Goal: Transaction & Acquisition: Register for event/course

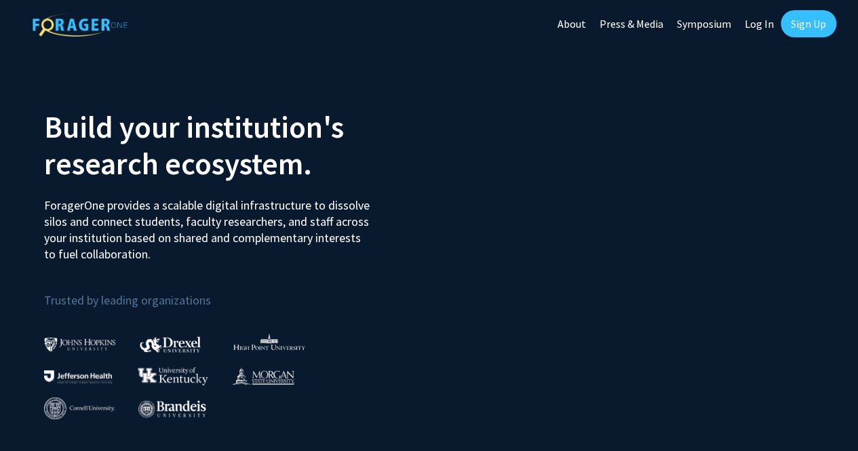
click at [759, 28] on link "Log In" at bounding box center [759, 24] width 43 height 48
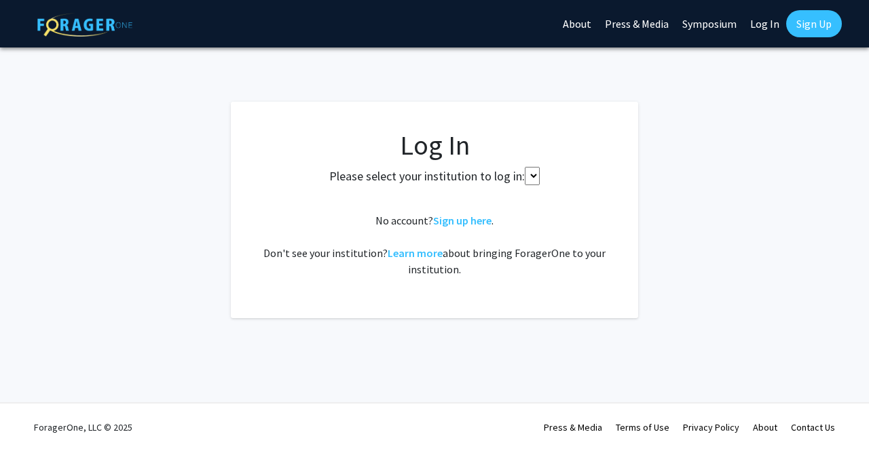
select select
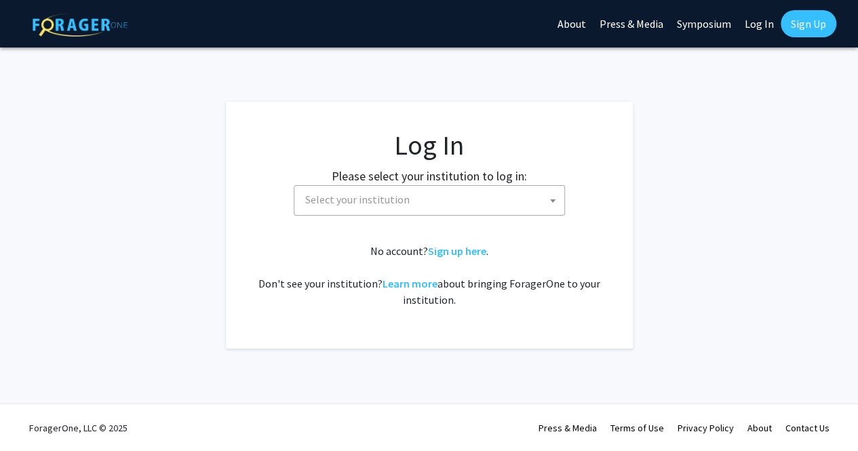
click at [788, 26] on link "Sign Up" at bounding box center [809, 23] width 56 height 27
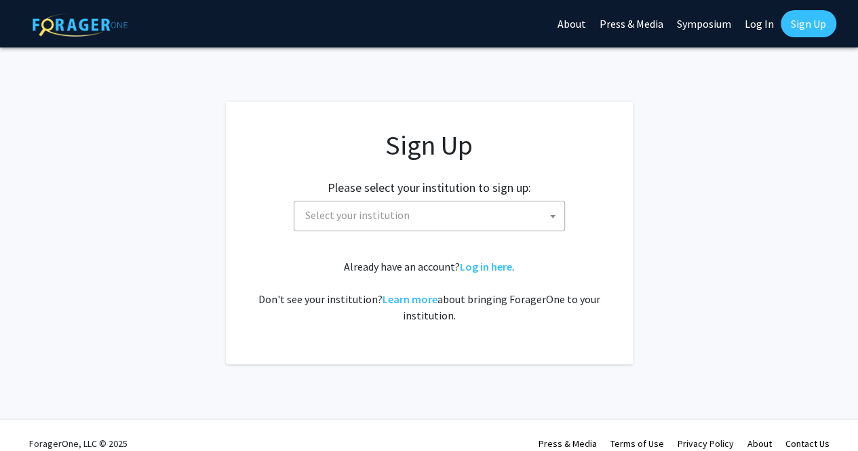
click at [795, 24] on link "Sign Up" at bounding box center [809, 23] width 56 height 27
click at [547, 202] on span "Select your institution" at bounding box center [432, 216] width 265 height 28
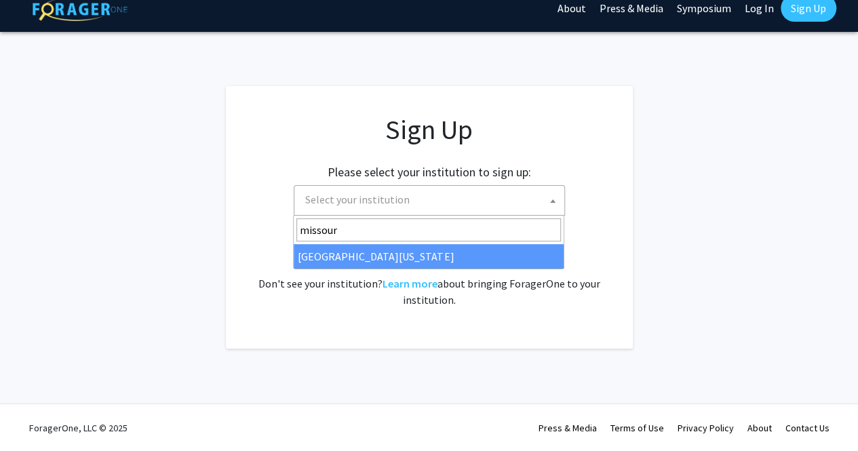
type input "missour"
select select "33"
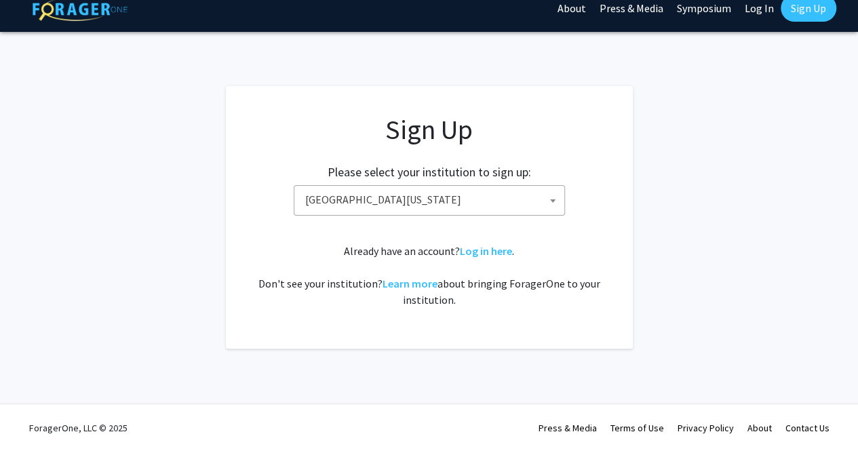
click at [592, 244] on div "Sign Up Please select your institution to sign up: Baylor University Brandeis U…" at bounding box center [429, 210] width 353 height 195
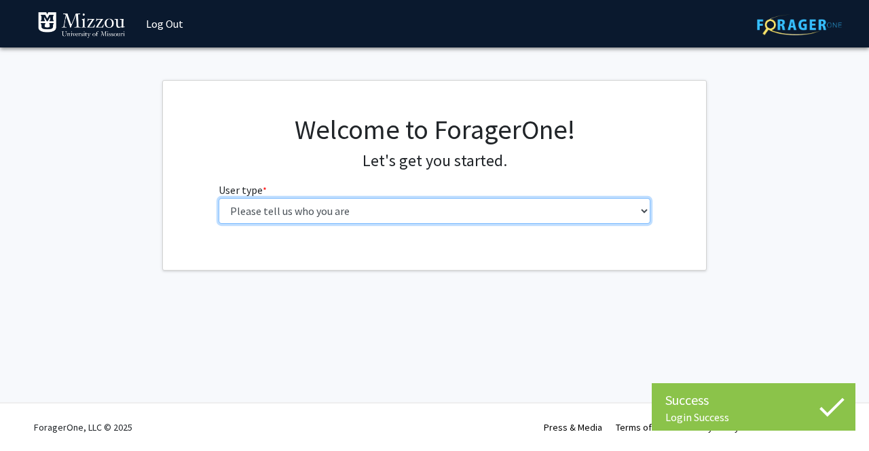
click at [552, 222] on select "Please tell us who you are Undergraduate Student Master's Student Doctoral Cand…" at bounding box center [435, 211] width 432 height 26
select select "1: undergrad"
click at [219, 198] on select "Please tell us who you are Undergraduate Student Master's Student Doctoral Cand…" at bounding box center [435, 211] width 432 height 26
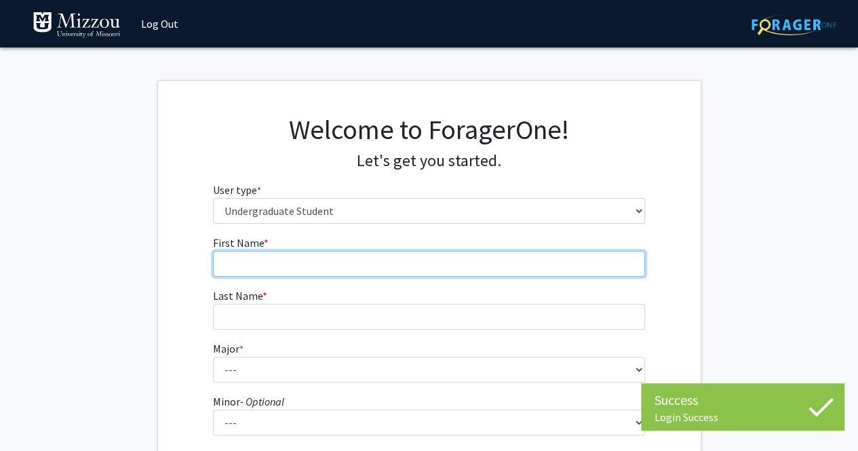
click at [436, 263] on input "First Name * required" at bounding box center [429, 264] width 432 height 26
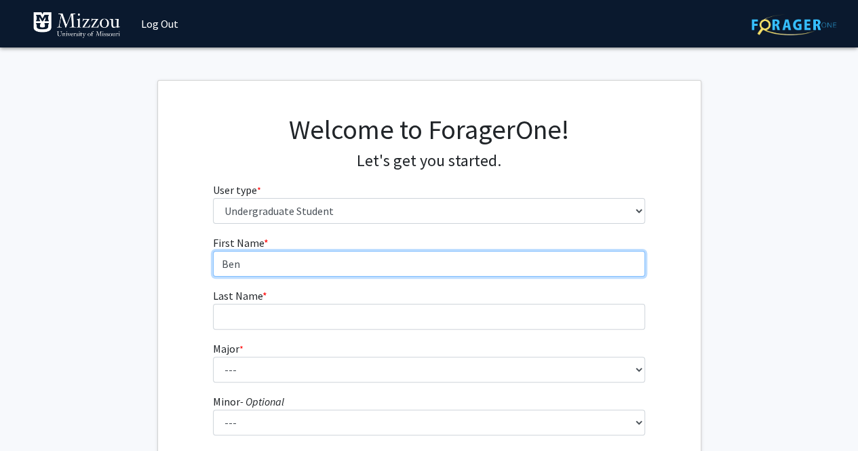
type input "Ben"
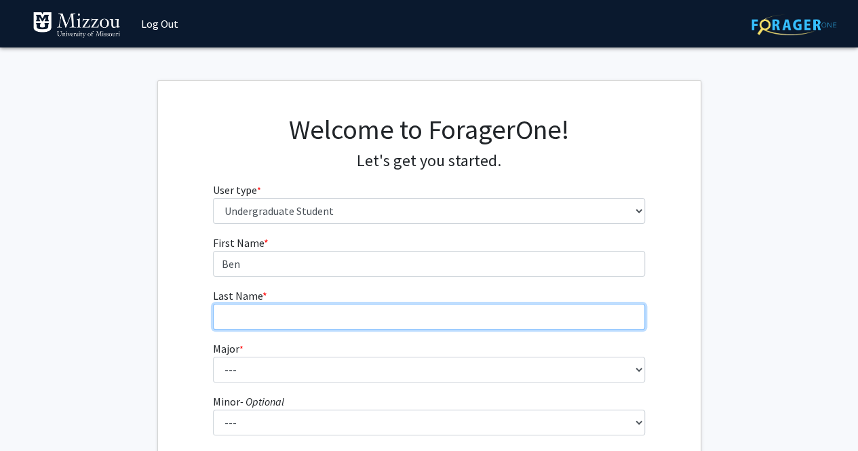
click at [369, 313] on input "Last Name * required" at bounding box center [429, 317] width 432 height 26
type input "[PERSON_NAME]"
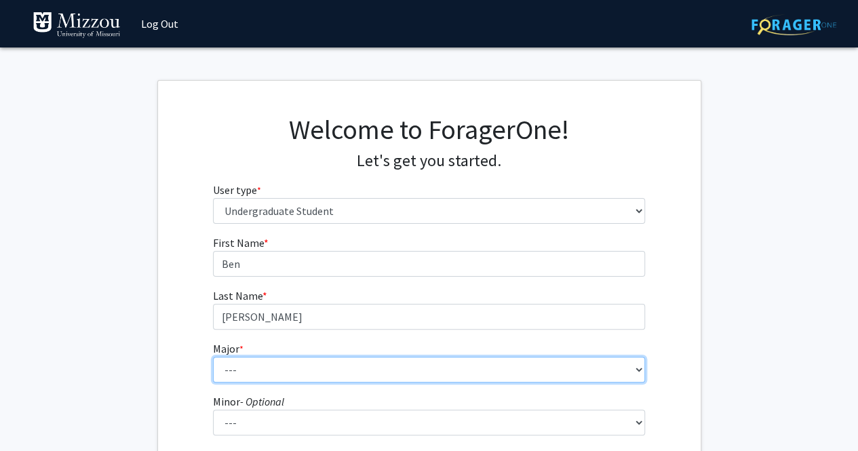
click at [418, 368] on select "--- Agribusiness Management Agricultural Education Agricultural Education: Comm…" at bounding box center [429, 370] width 432 height 26
select select "111: 2603"
click at [213, 357] on select "--- Agribusiness Management Agricultural Education Agricultural Education: Comm…" at bounding box center [429, 370] width 432 height 26
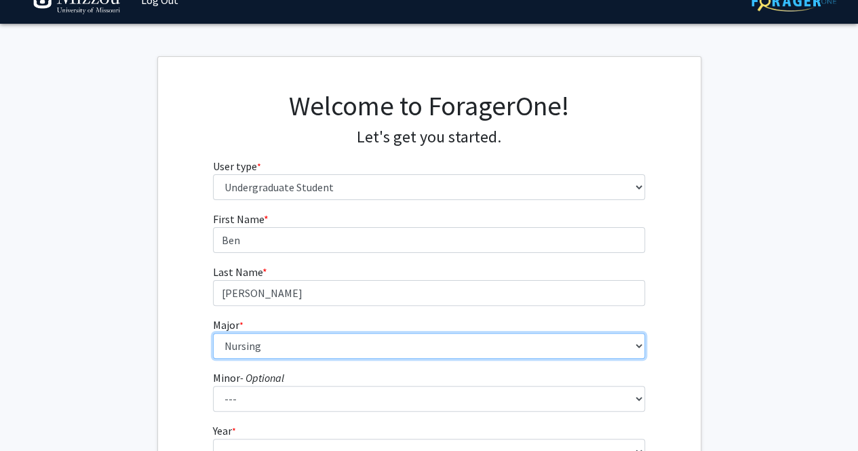
scroll to position [136, 0]
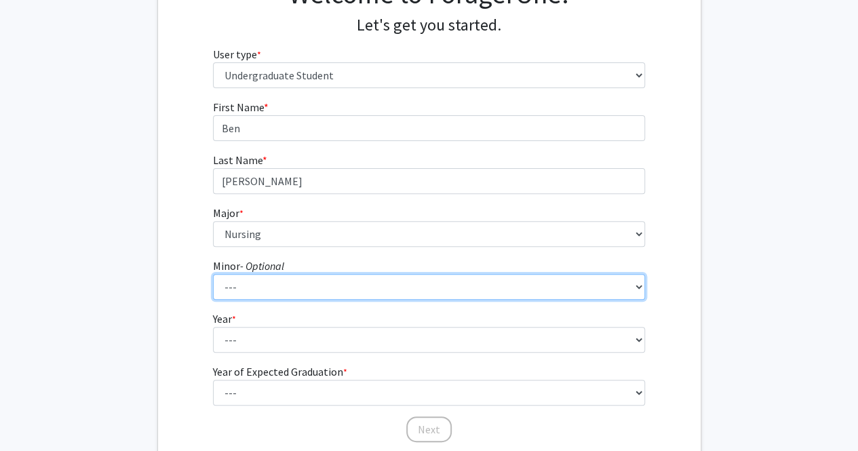
click at [581, 282] on select "--- Accountancy Aerospace Engineering Aerospace Studies Agribusiness Management…" at bounding box center [429, 287] width 432 height 26
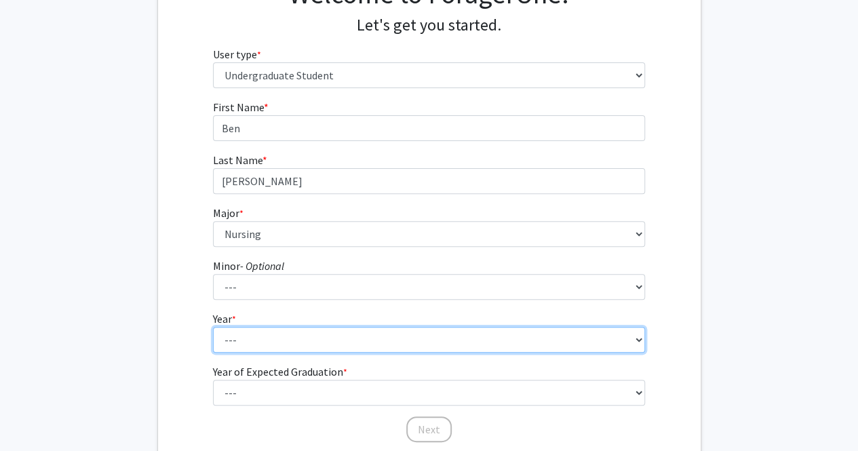
click at [499, 324] on fg-select "Year * required --- First-year Sophomore Junior Senior Postbaccalaureate Certif…" at bounding box center [429, 332] width 432 height 42
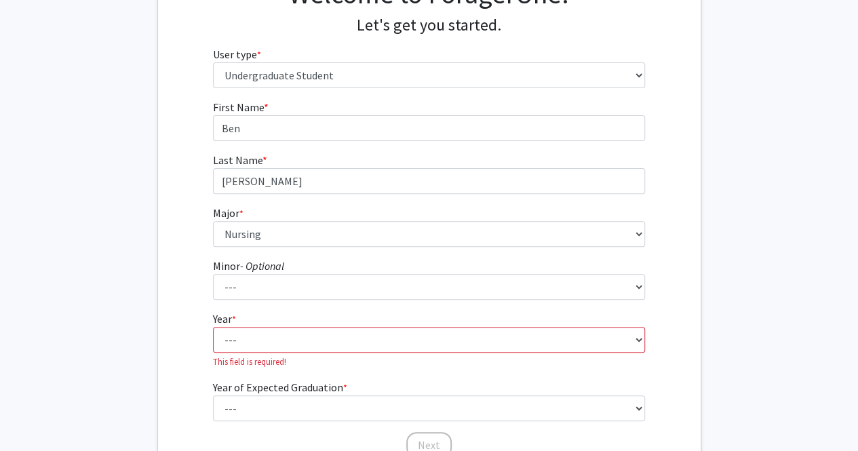
click at [482, 299] on form "First Name * required [PERSON_NAME] Last Name * required [PERSON_NAME] * requir…" at bounding box center [429, 272] width 432 height 347
click at [473, 325] on fg-select "Year * required --- First-year Sophomore Junior Senior Postbaccalaureate Certif…" at bounding box center [429, 340] width 432 height 58
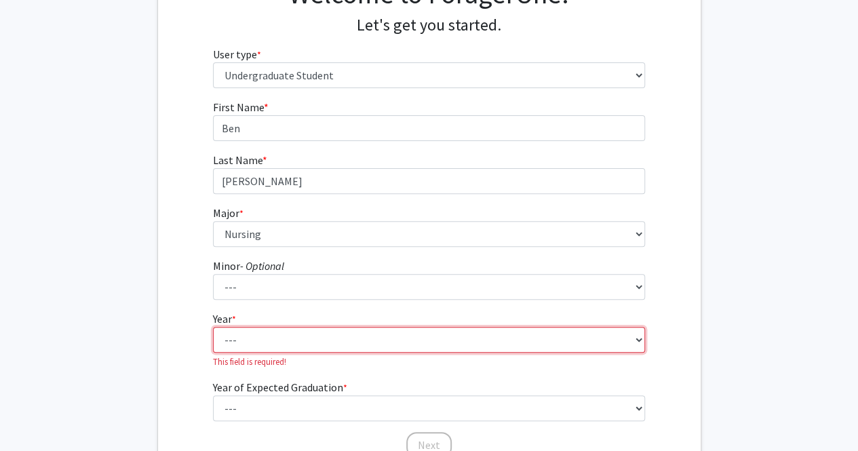
click at [472, 332] on select "--- First-year Sophomore Junior Senior Postbaccalaureate Certificate" at bounding box center [429, 340] width 432 height 26
select select "1: first-year"
click at [213, 327] on select "--- First-year Sophomore Junior Senior Postbaccalaureate Certificate" at bounding box center [429, 340] width 432 height 26
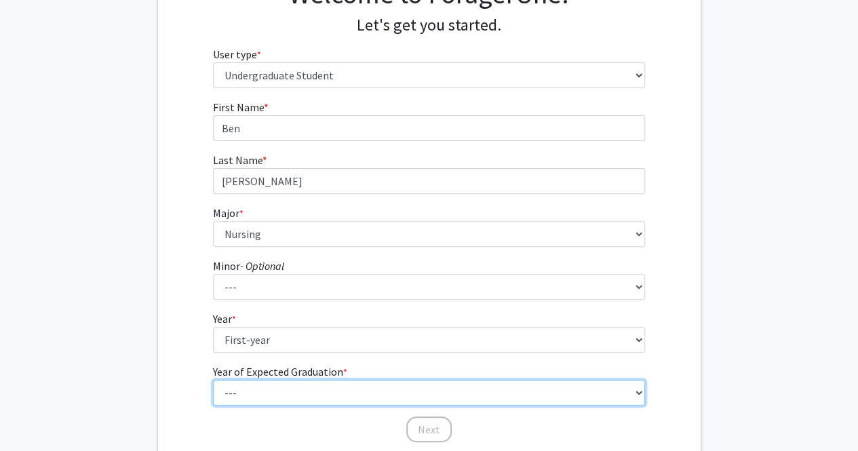
click at [417, 390] on select "--- 2025 2026 2027 2028 2029 2030 2031 2032 2033 2034" at bounding box center [429, 393] width 432 height 26
select select "5: 2029"
click at [213, 380] on select "--- 2025 2026 2027 2028 2029 2030 2031 2032 2033 2034" at bounding box center [429, 393] width 432 height 26
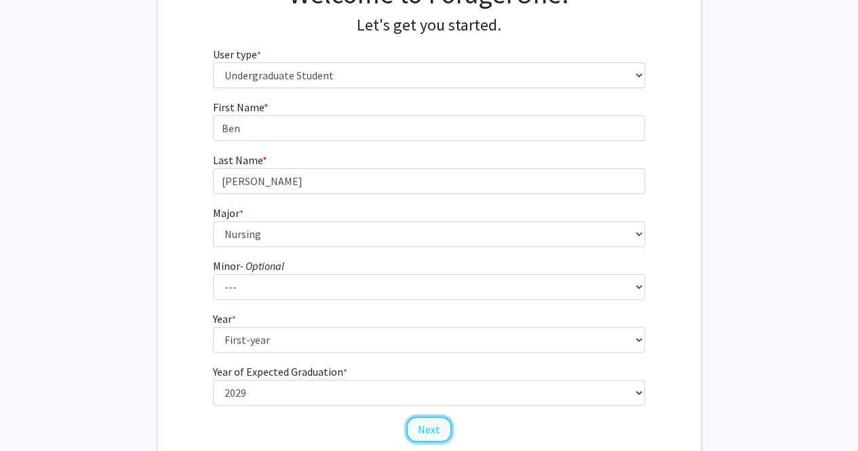
click at [429, 432] on button "Next" at bounding box center [428, 430] width 45 height 26
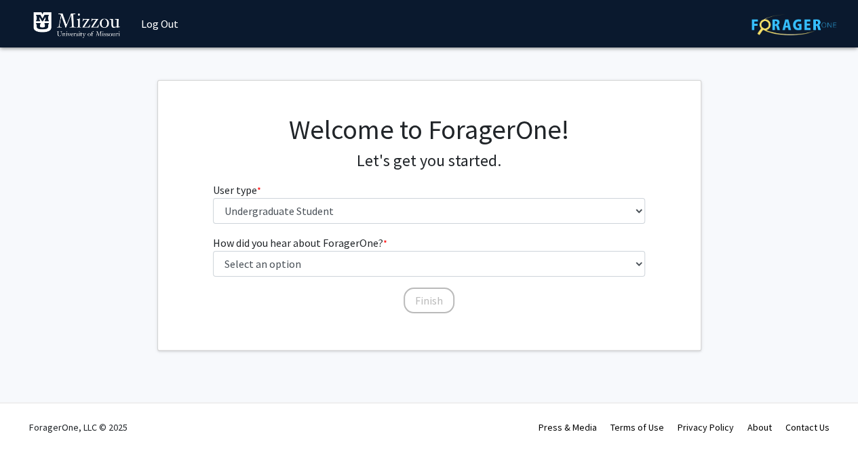
scroll to position [0, 0]
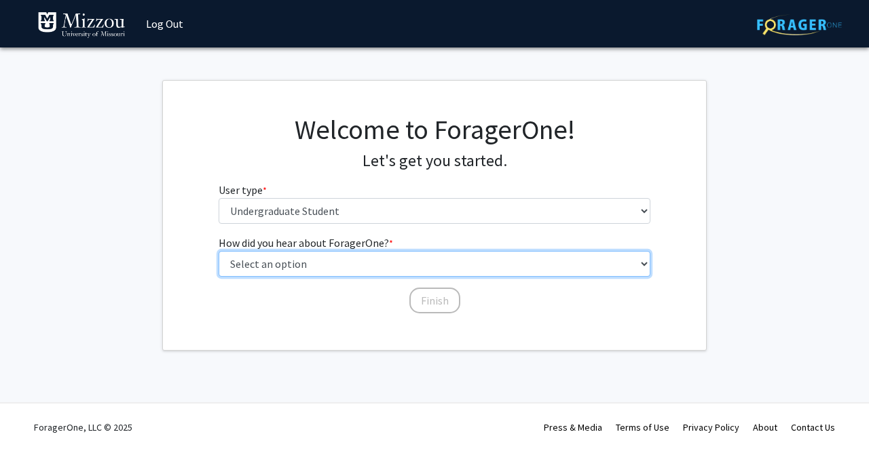
click at [347, 261] on select "Select an option Peer/student recommendation Faculty/staff recommendation Unive…" at bounding box center [435, 264] width 432 height 26
select select "2: faculty_recommendation"
click at [219, 251] on select "Select an option Peer/student recommendation Faculty/staff recommendation Unive…" at bounding box center [435, 264] width 432 height 26
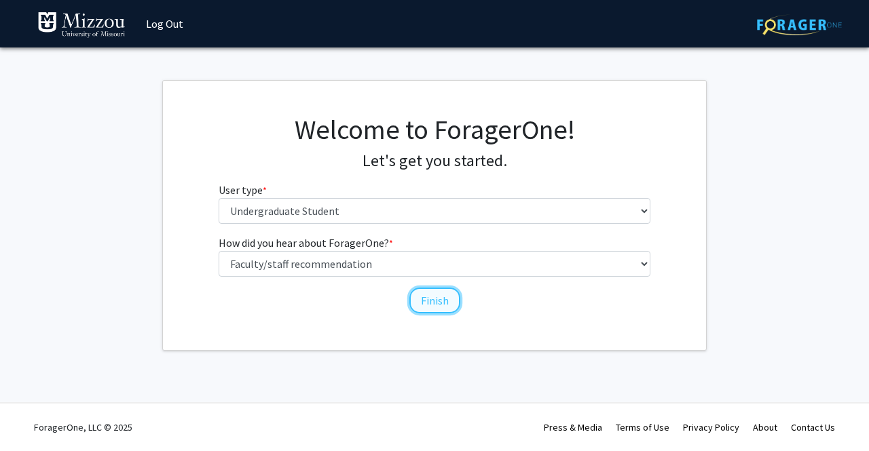
drag, startPoint x: 423, startPoint y: 299, endPoint x: 416, endPoint y: 290, distance: 11.1
click at [423, 298] on button "Finish" at bounding box center [434, 301] width 51 height 26
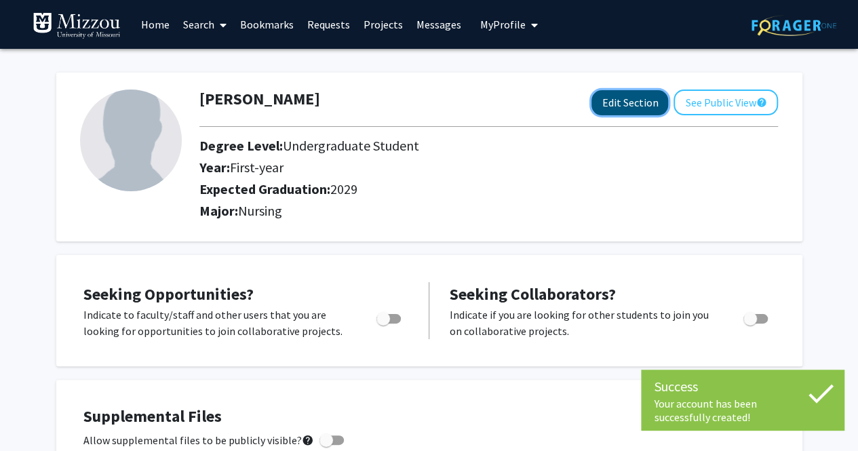
click at [638, 101] on button "Edit Section" at bounding box center [630, 102] width 77 height 25
select select "first-year"
select select "2029"
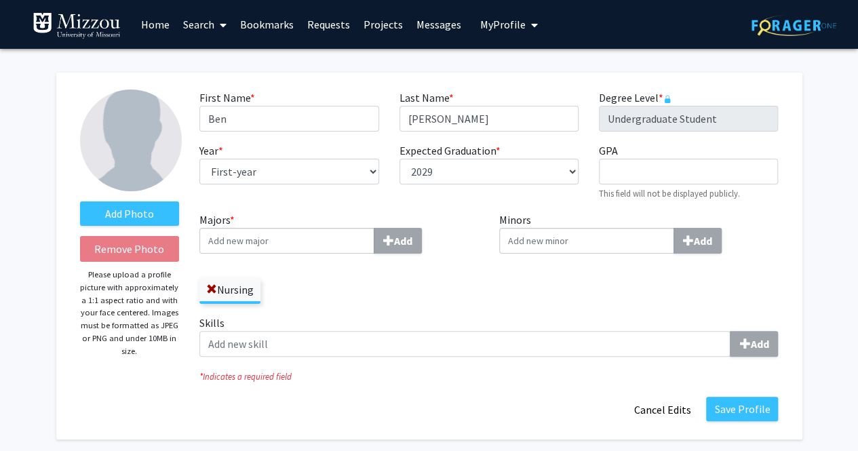
click at [337, 226] on label "Majors * Add" at bounding box center [340, 233] width 280 height 42
click at [337, 228] on input "Majors * Add" at bounding box center [287, 241] width 175 height 26
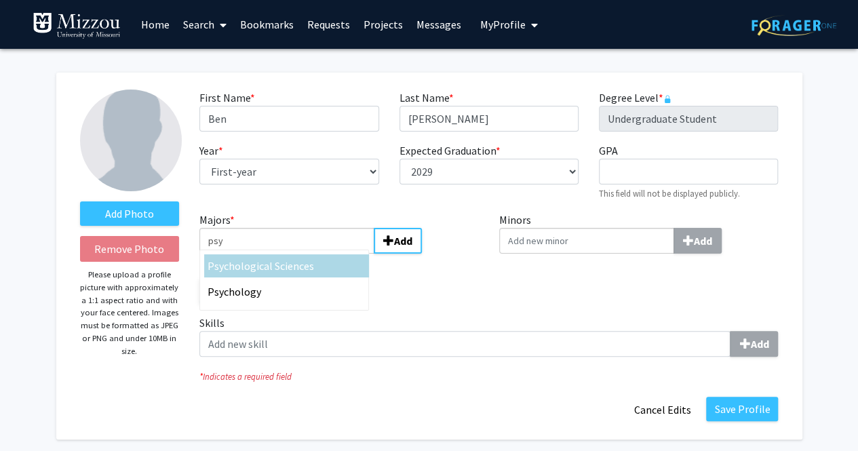
type input "psy"
click at [285, 268] on span "chological Sciences" at bounding box center [269, 266] width 90 height 14
click at [285, 254] on input "psy" at bounding box center [287, 241] width 175 height 26
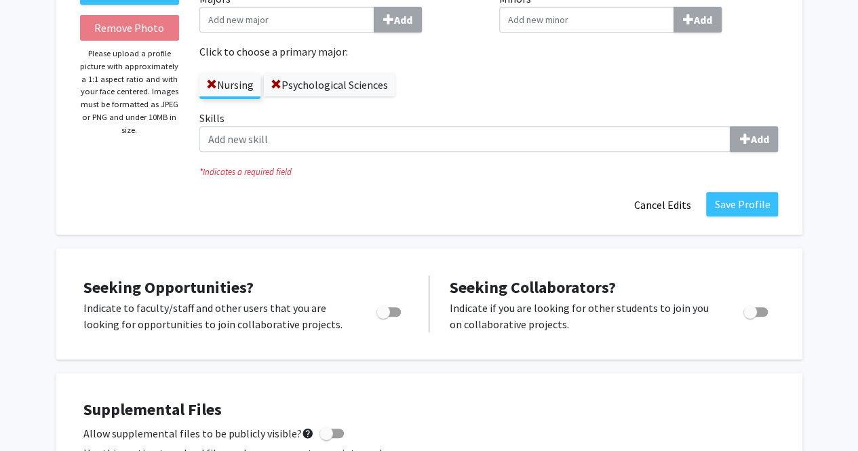
scroll to position [204, 0]
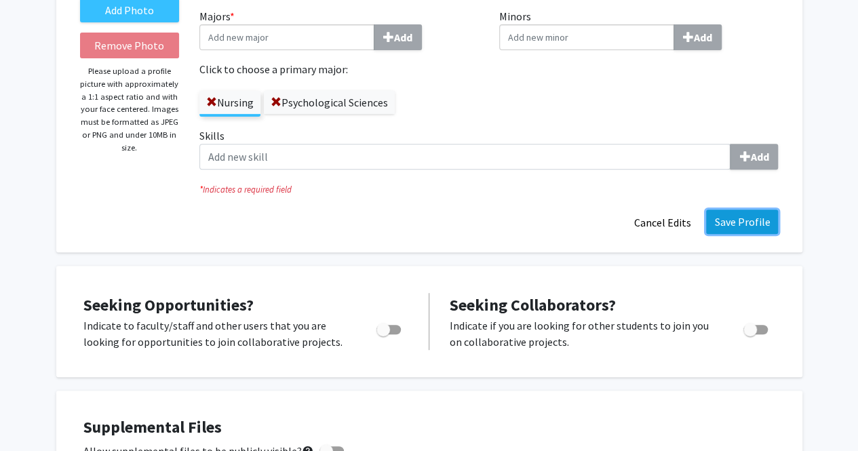
click at [741, 226] on button "Save Profile" at bounding box center [742, 222] width 72 height 24
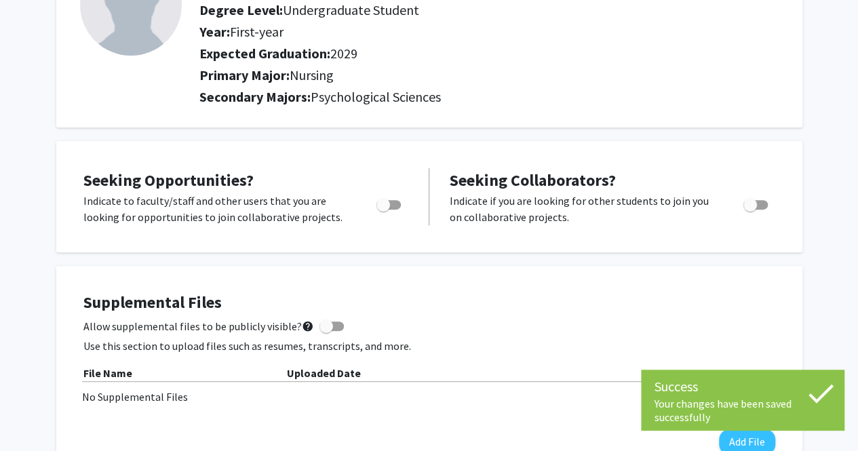
scroll to position [0, 0]
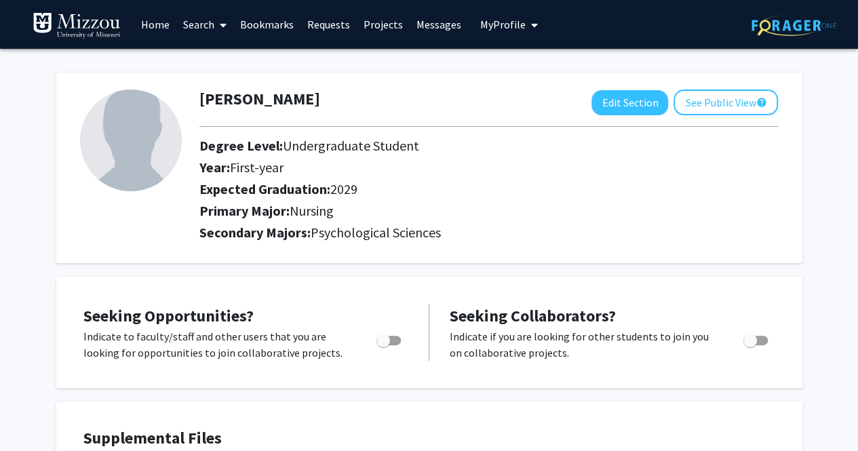
click at [158, 26] on link "Home" at bounding box center [155, 25] width 42 height 48
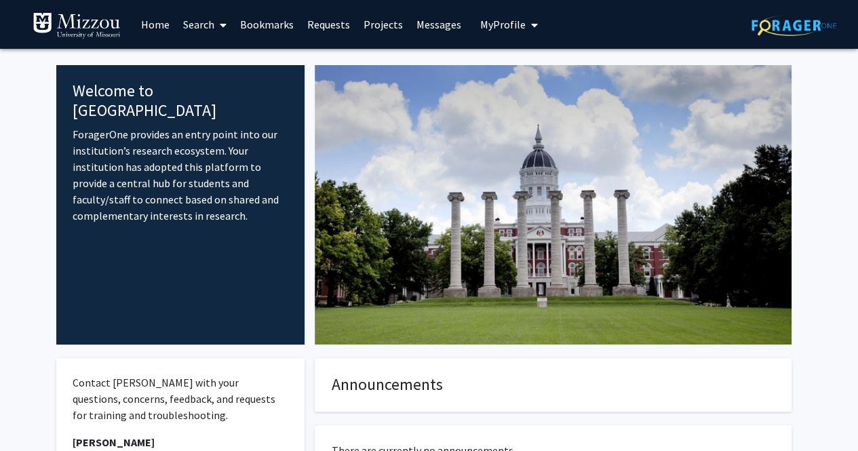
click at [383, 25] on link "Projects" at bounding box center [383, 25] width 53 height 48
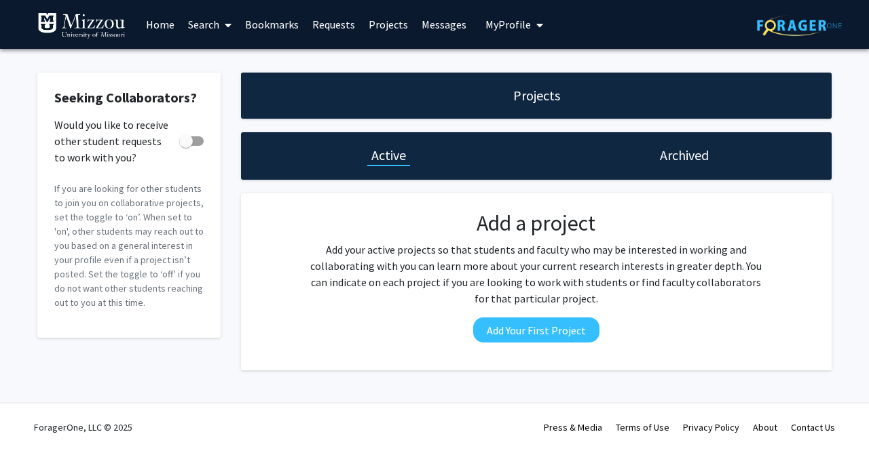
click at [446, 25] on link "Messages" at bounding box center [444, 25] width 58 height 48
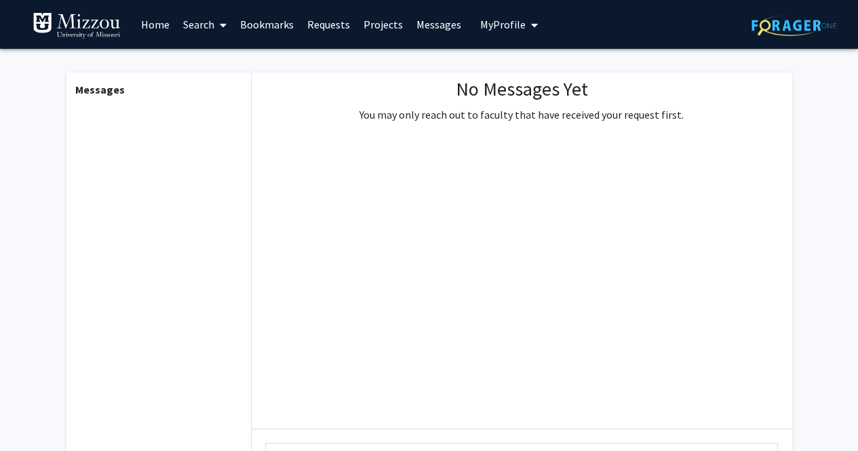
click at [488, 29] on span "My Profile" at bounding box center [502, 25] width 45 height 14
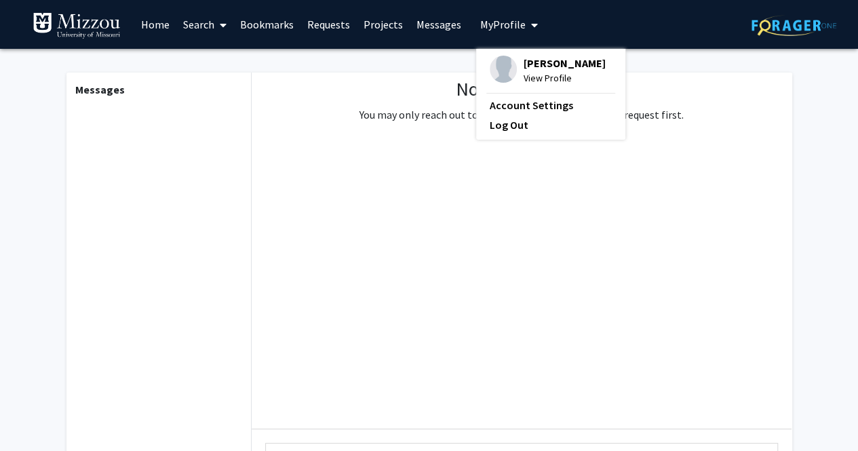
click at [318, 31] on link "Requests" at bounding box center [329, 25] width 56 height 48
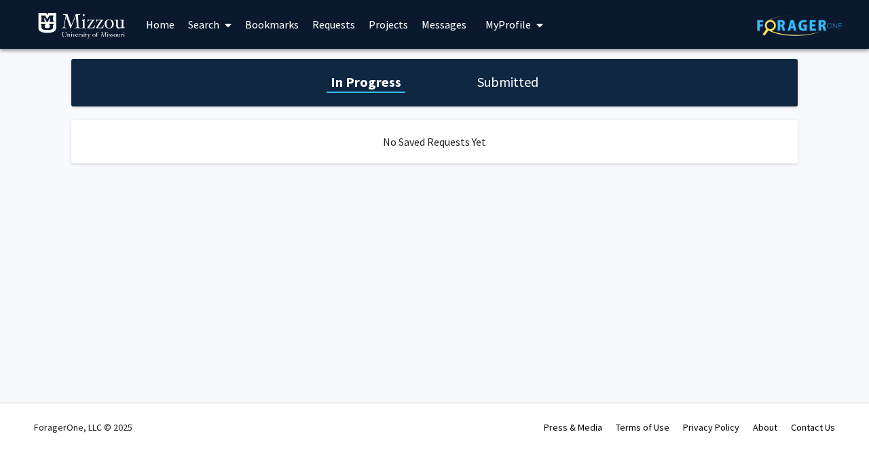
click at [287, 22] on link "Bookmarks" at bounding box center [271, 25] width 67 height 48
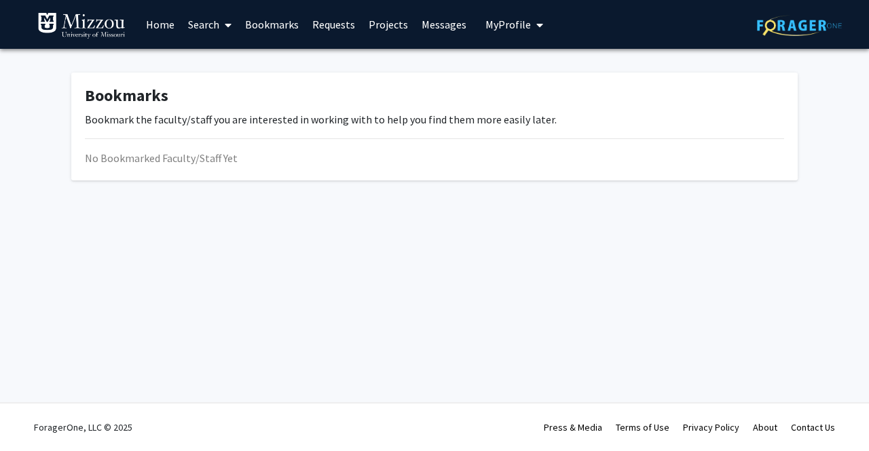
click at [227, 22] on icon at bounding box center [228, 25] width 7 height 11
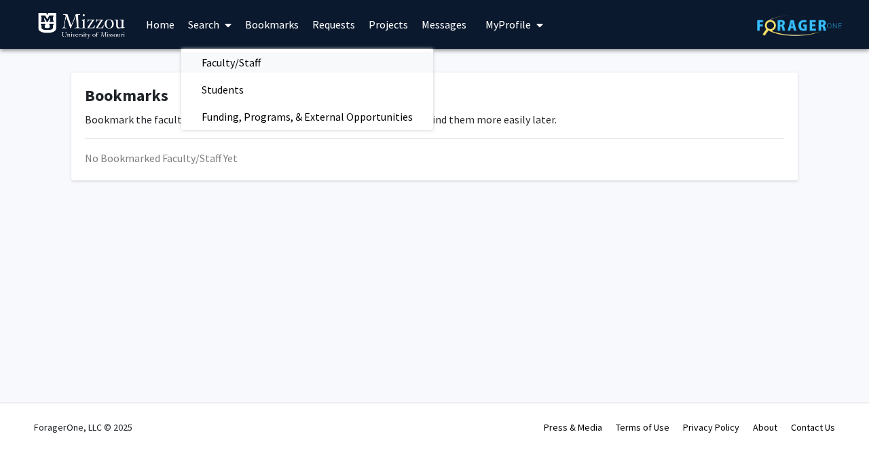
click at [247, 62] on span "Faculty/Staff" at bounding box center [231, 62] width 100 height 27
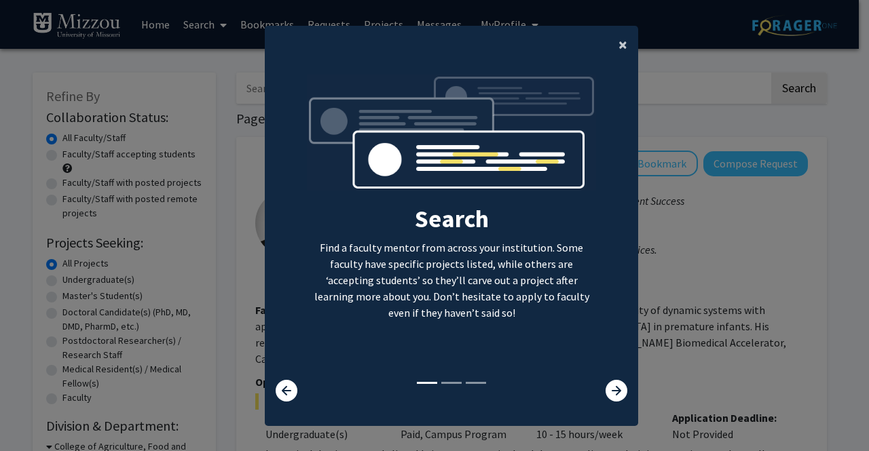
click at [618, 50] on span "×" at bounding box center [622, 44] width 9 height 21
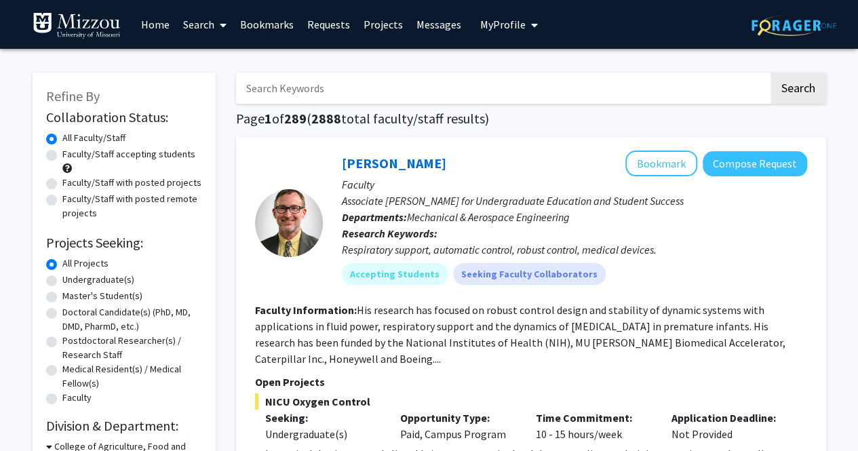
click at [367, 88] on input "Search Keywords" at bounding box center [502, 88] width 533 height 31
click at [771, 73] on button "Search" at bounding box center [799, 88] width 56 height 31
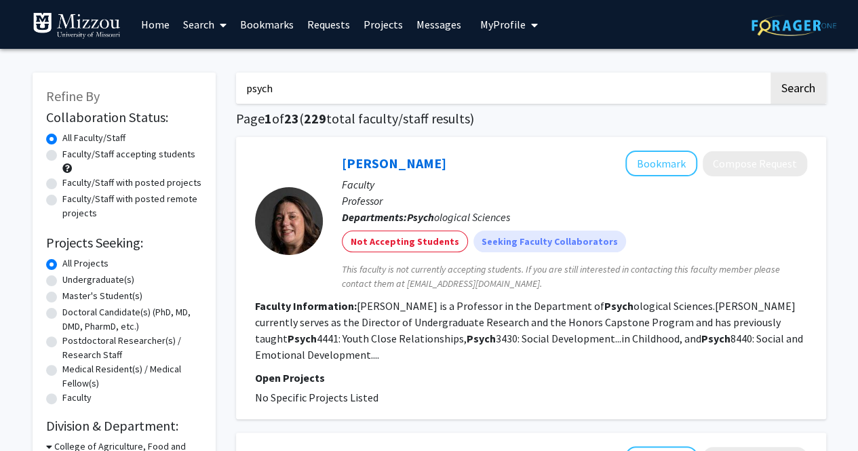
drag, startPoint x: 320, startPoint y: 92, endPoint x: 0, endPoint y: 63, distance: 320.9
click at [771, 73] on button "Search" at bounding box center [799, 88] width 56 height 31
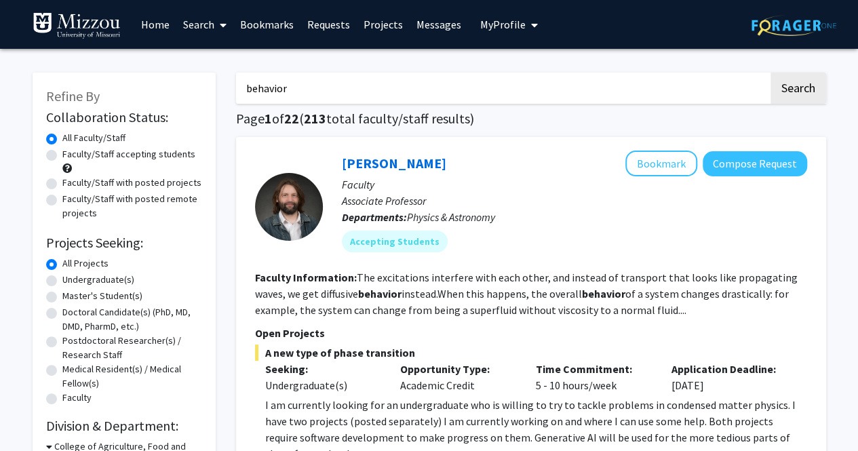
click at [244, 90] on input "behavior" at bounding box center [502, 88] width 533 height 31
type input "social behavior"
click at [771, 73] on button "Search" at bounding box center [799, 88] width 56 height 31
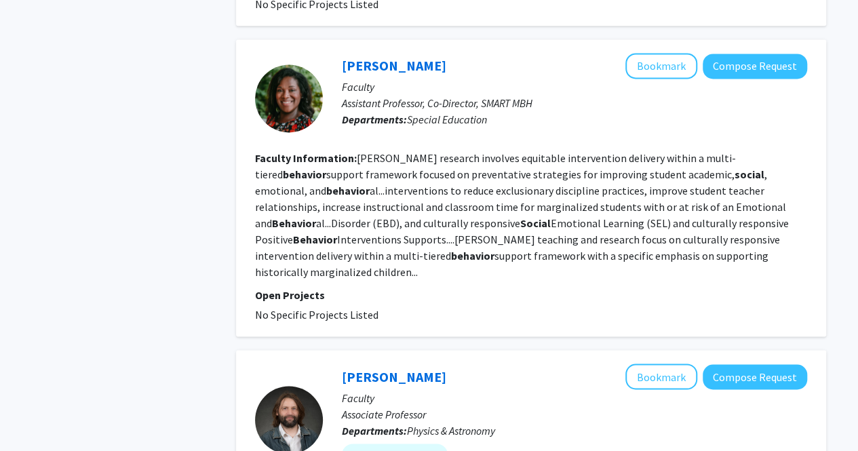
scroll to position [950, 0]
